Goal: Task Accomplishment & Management: Manage account settings

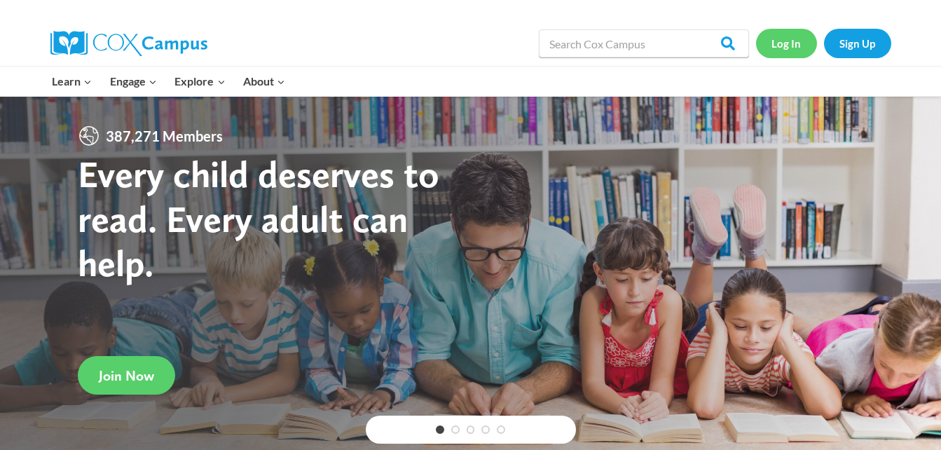
click at [788, 46] on link "Log In" at bounding box center [786, 43] width 61 height 29
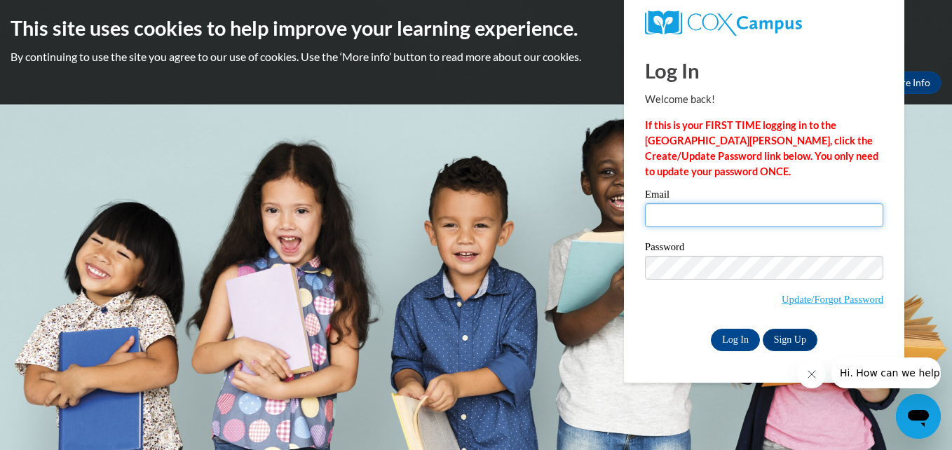
click at [754, 218] on input "Email" at bounding box center [764, 215] width 238 height 24
type input "[EMAIL_ADDRESS][DOMAIN_NAME]"
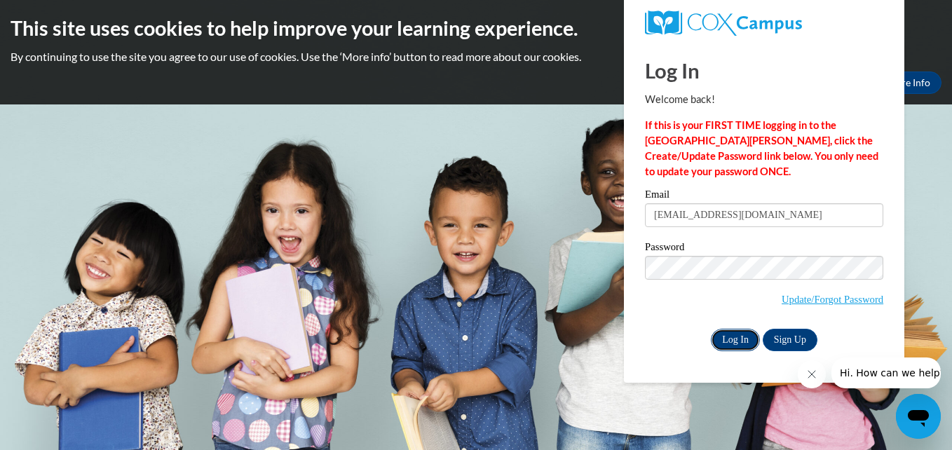
click at [730, 336] on input "Log In" at bounding box center [735, 340] width 49 height 22
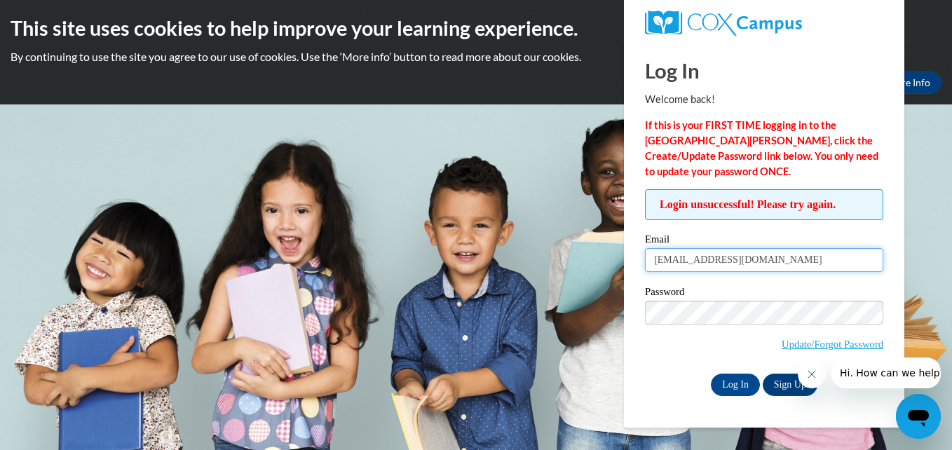
click at [658, 258] on input "kacheaharper@gmail.com" at bounding box center [764, 260] width 238 height 24
type input "[EMAIL_ADDRESS][DOMAIN_NAME]"
click at [638, 367] on div "Login unsuccessful! Please try again. Please enter your email! Please enter you…" at bounding box center [763, 292] width 259 height 206
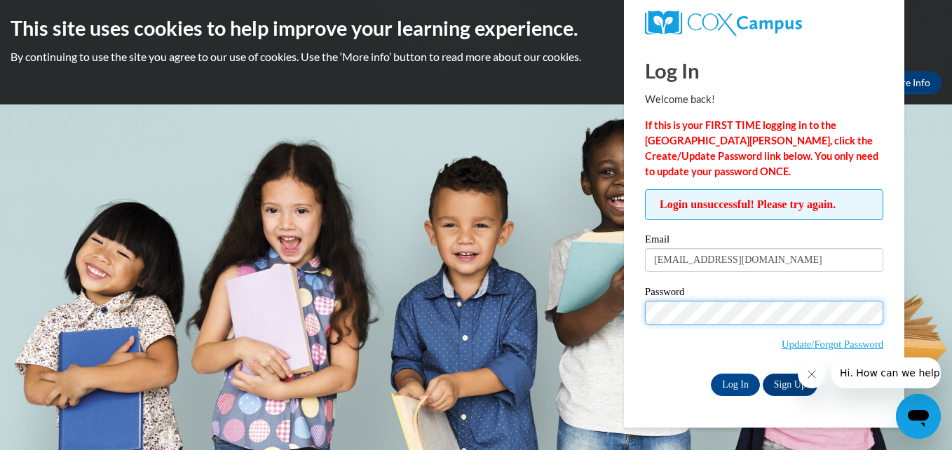
click at [711, 374] on input "Log In" at bounding box center [735, 385] width 49 height 22
click at [664, 353] on span "Update/Forgot Password" at bounding box center [764, 330] width 238 height 58
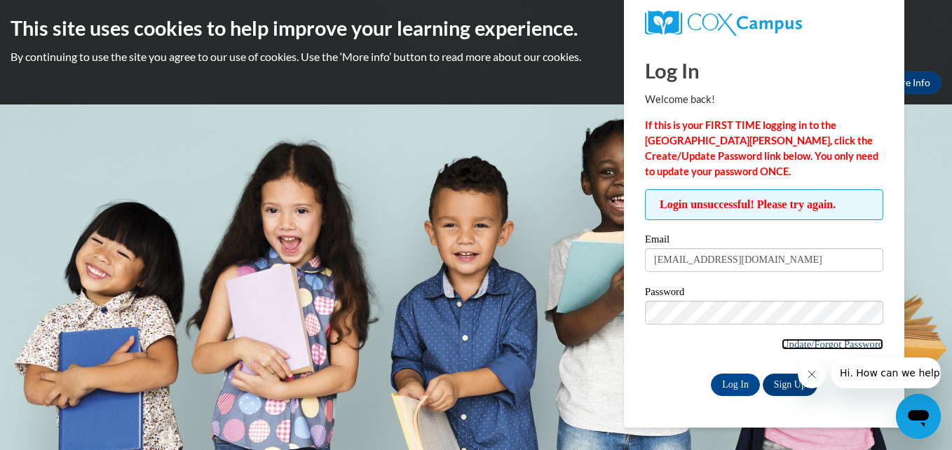
click at [831, 347] on link "Update/Forgot Password" at bounding box center [833, 344] width 102 height 11
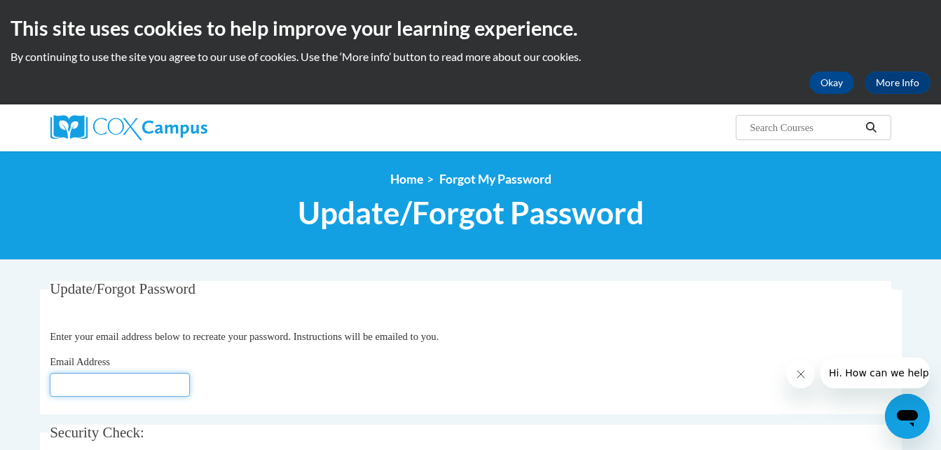
click at [117, 383] on input "Email Address" at bounding box center [120, 385] width 140 height 24
type input "[EMAIL_ADDRESS][DOMAIN_NAME]"
click at [245, 364] on div "Email Address Kacheaharper@gmail.com" at bounding box center [471, 375] width 842 height 43
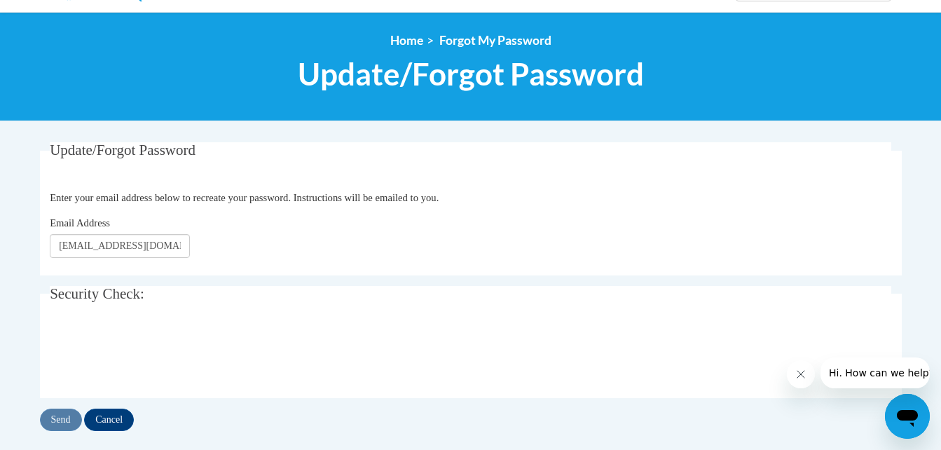
scroll to position [140, 0]
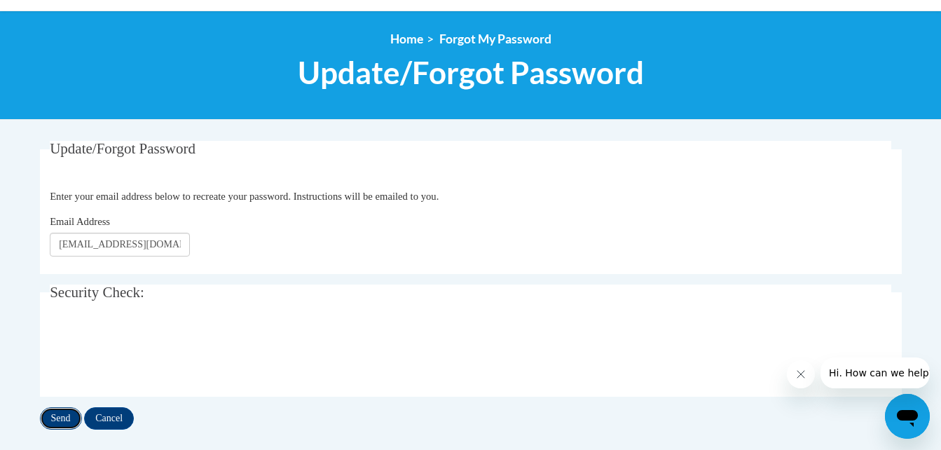
click at [60, 416] on input "Send" at bounding box center [61, 418] width 42 height 22
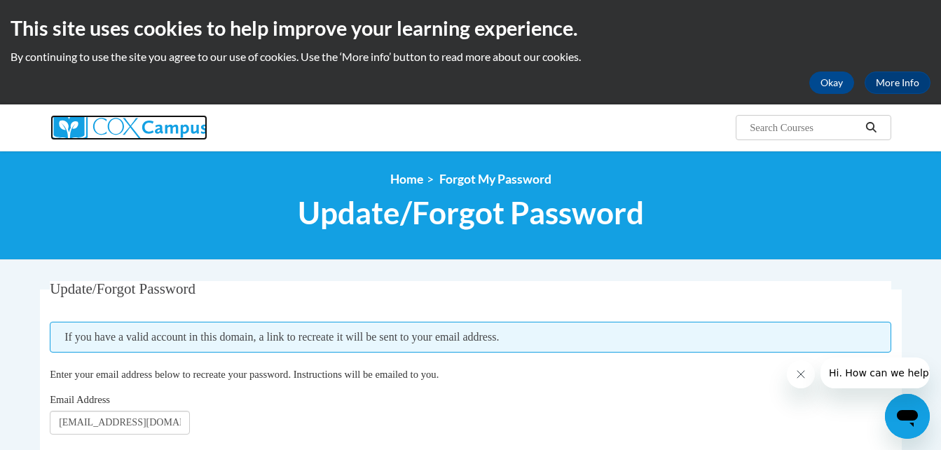
click at [160, 134] on img at bounding box center [128, 127] width 157 height 25
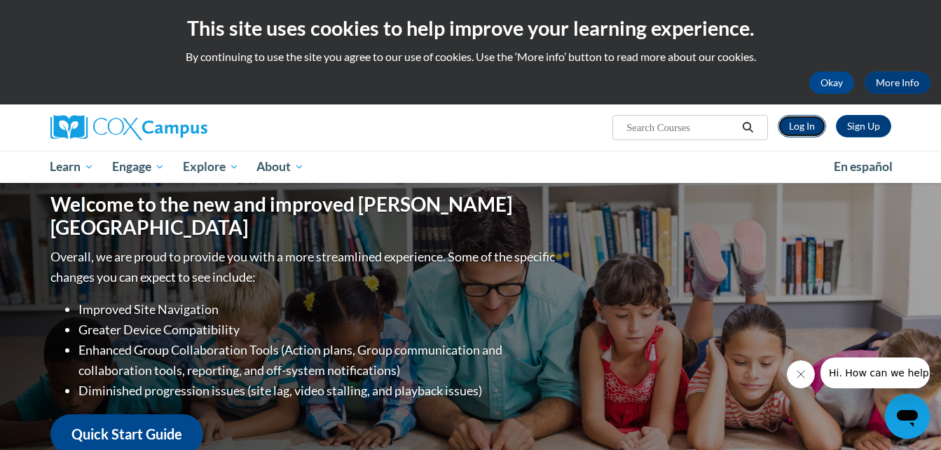
click at [803, 123] on link "Log In" at bounding box center [802, 126] width 48 height 22
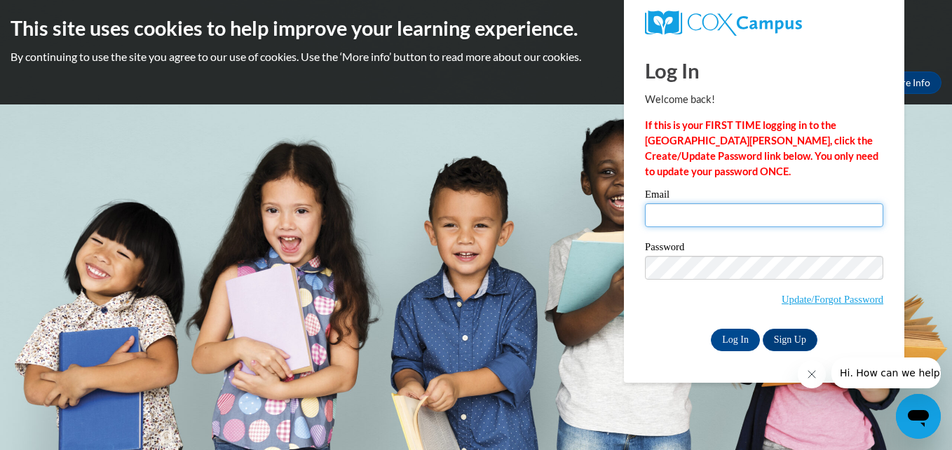
click at [729, 217] on input "Email" at bounding box center [764, 215] width 238 height 24
type input "Kacheaharper@gmail.com"
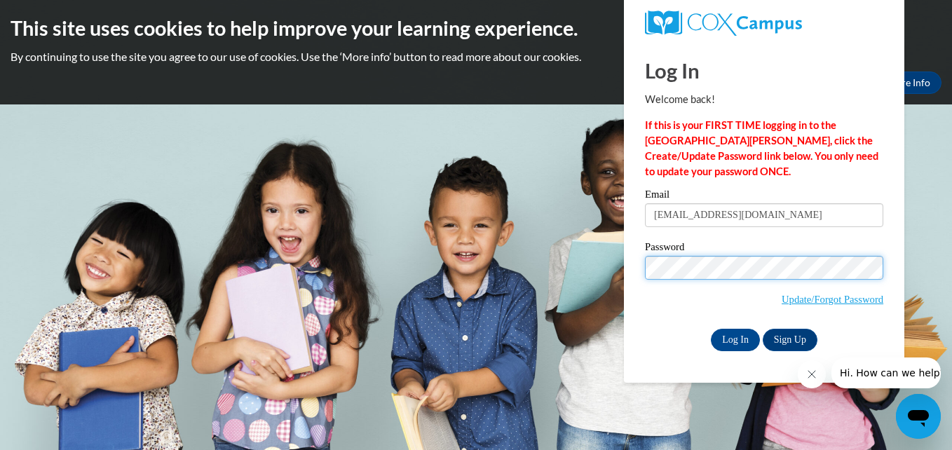
click at [711, 329] on input "Log In" at bounding box center [735, 340] width 49 height 22
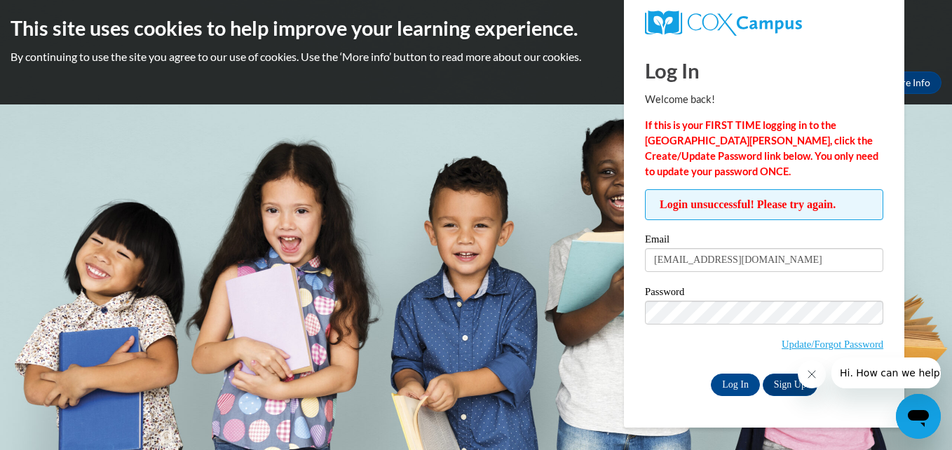
click at [697, 326] on span "Update/Forgot Password" at bounding box center [764, 330] width 238 height 58
click at [711, 374] on input "Log In" at bounding box center [735, 385] width 49 height 22
click at [818, 257] on input "[EMAIL_ADDRESS][DOMAIN_NAME]" at bounding box center [764, 260] width 238 height 24
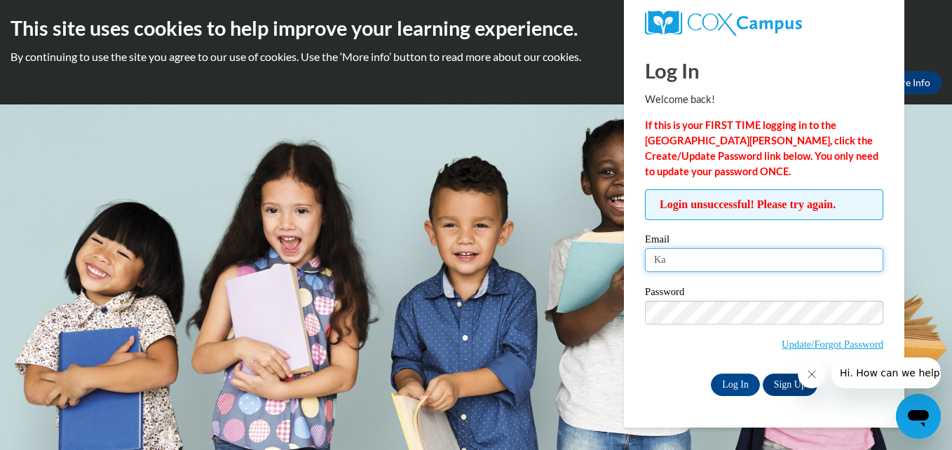
type input "K"
